Goal: Find specific page/section: Find specific page/section

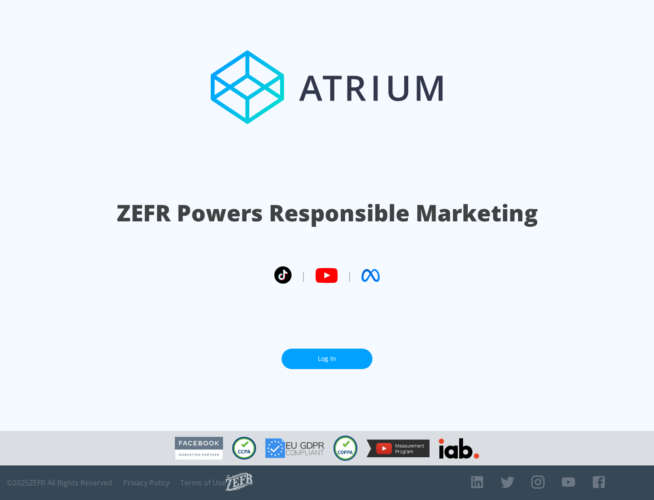
click at [327, 355] on link "Log In" at bounding box center [327, 358] width 91 height 20
